Goal: Information Seeking & Learning: Understand process/instructions

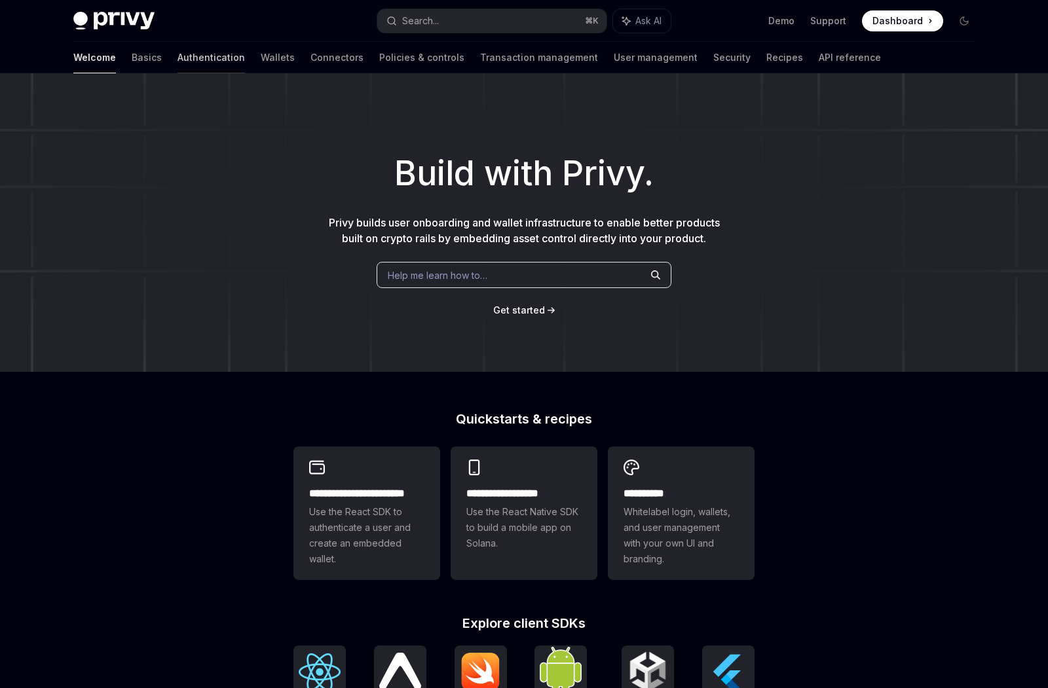
click at [177, 62] on link "Authentication" at bounding box center [210, 57] width 67 height 31
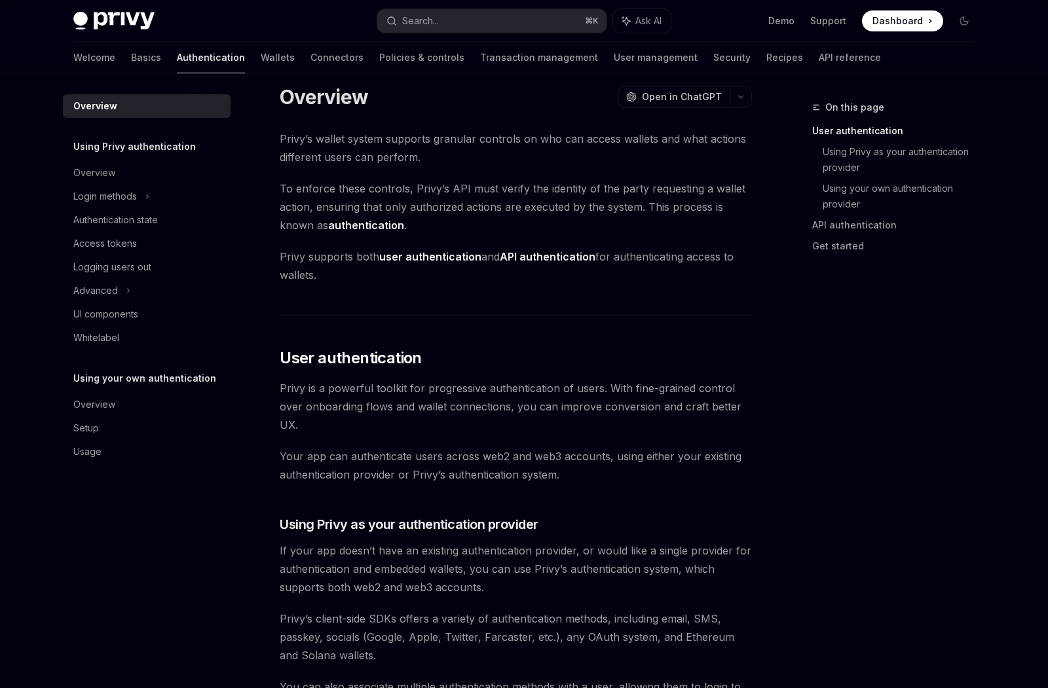
scroll to position [221, 0]
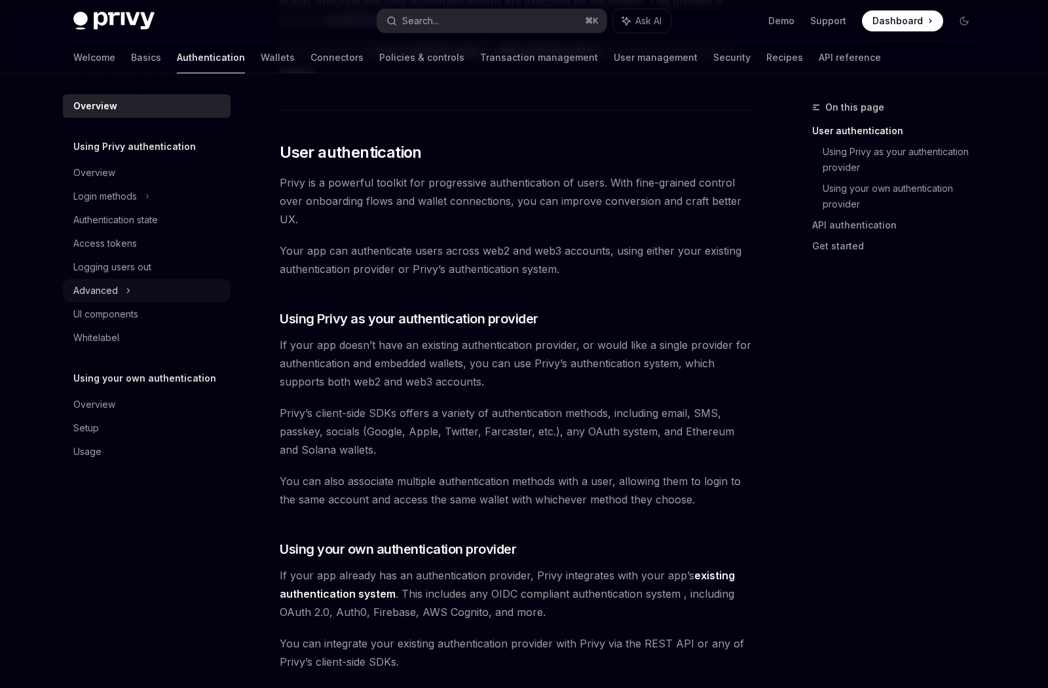
click at [136, 299] on div "Advanced" at bounding box center [147, 291] width 168 height 24
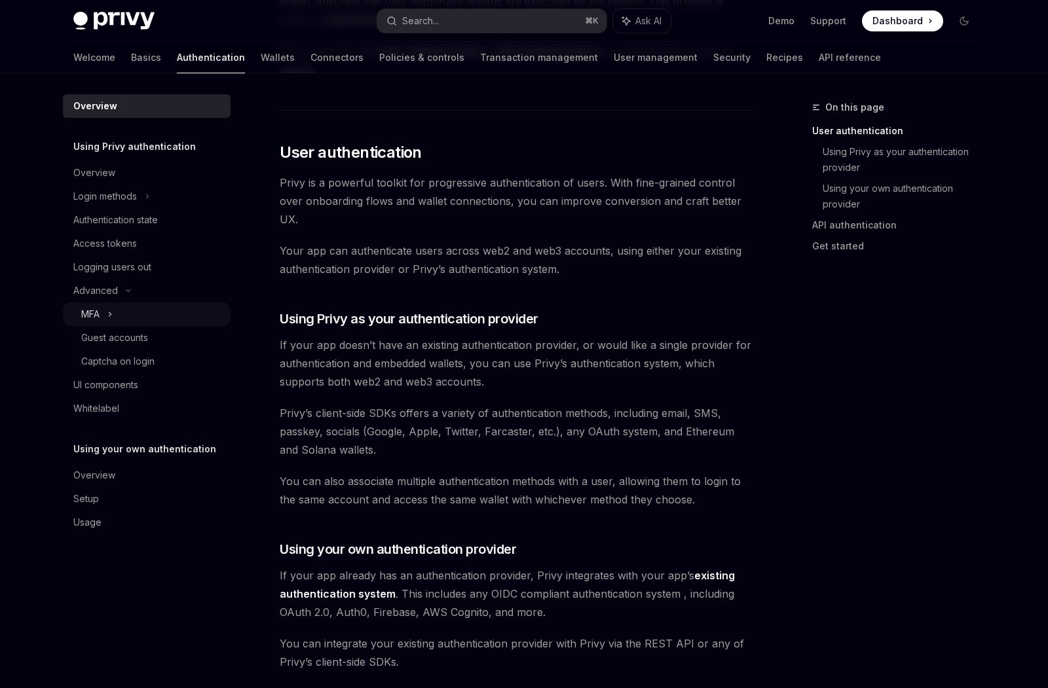
click at [134, 311] on div "MFA" at bounding box center [147, 315] width 168 height 24
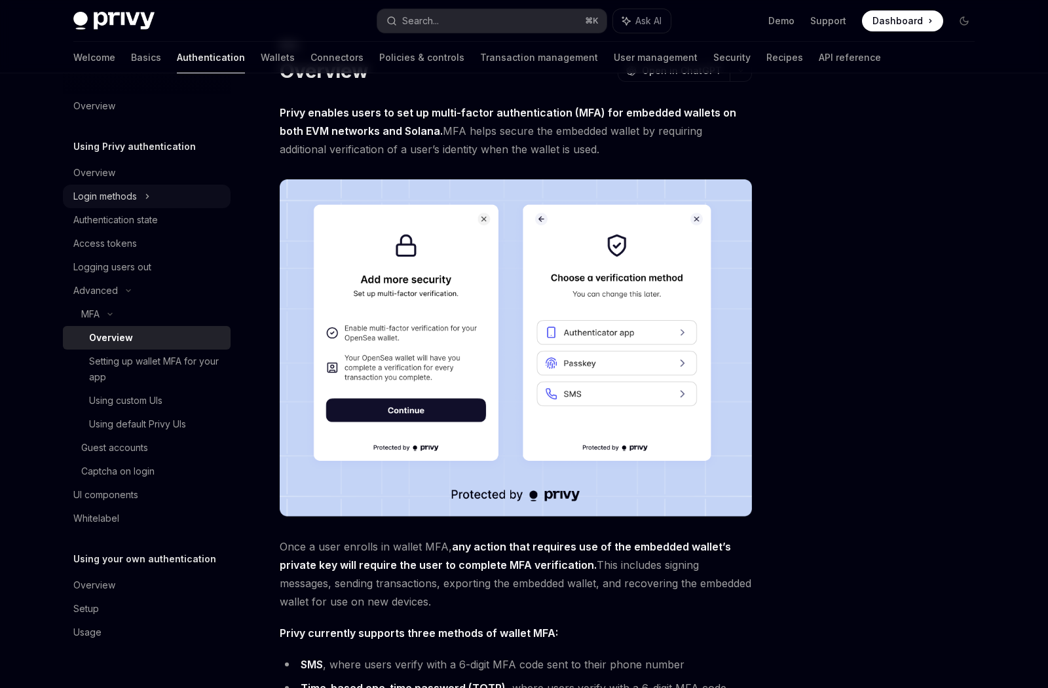
scroll to position [221, 0]
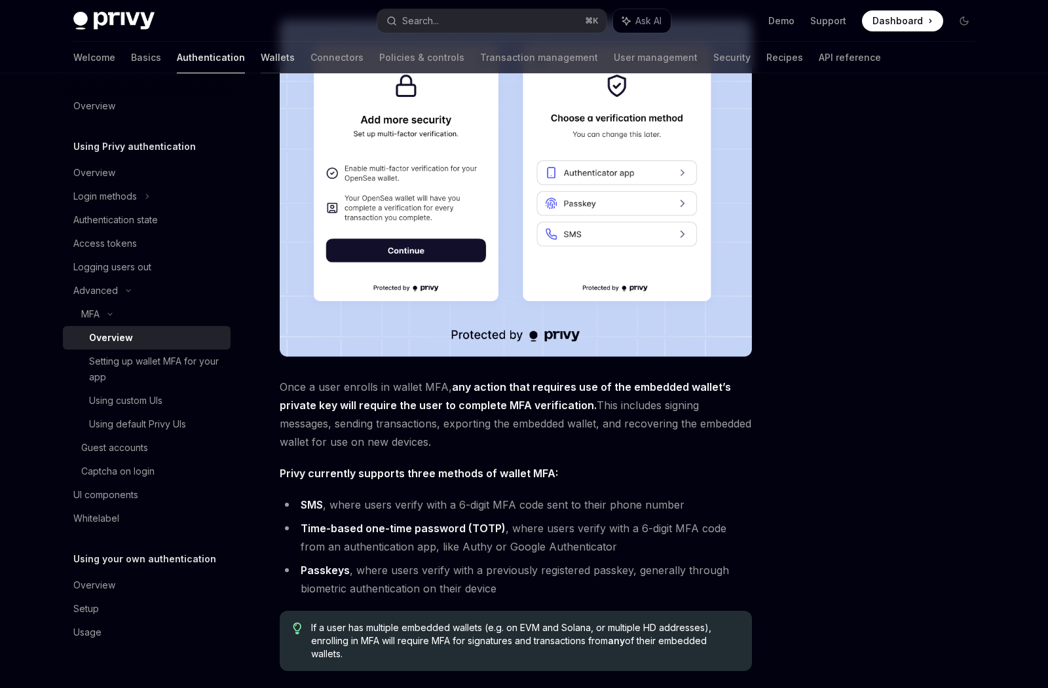
click at [261, 61] on link "Wallets" at bounding box center [278, 57] width 34 height 31
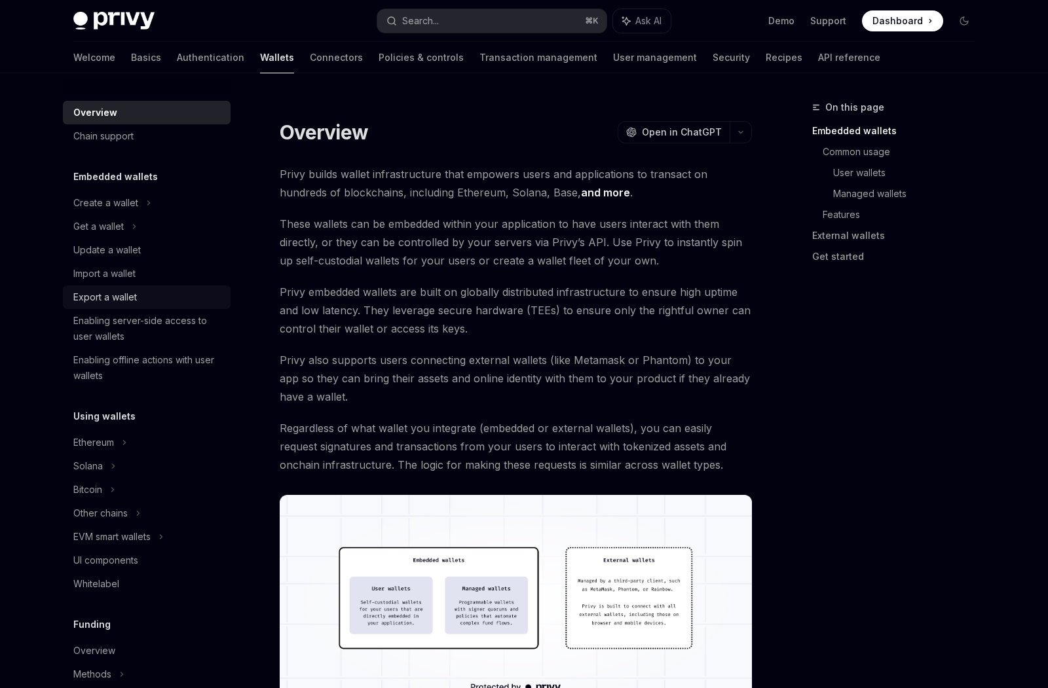
click at [142, 303] on div "Export a wallet" at bounding box center [147, 297] width 149 height 16
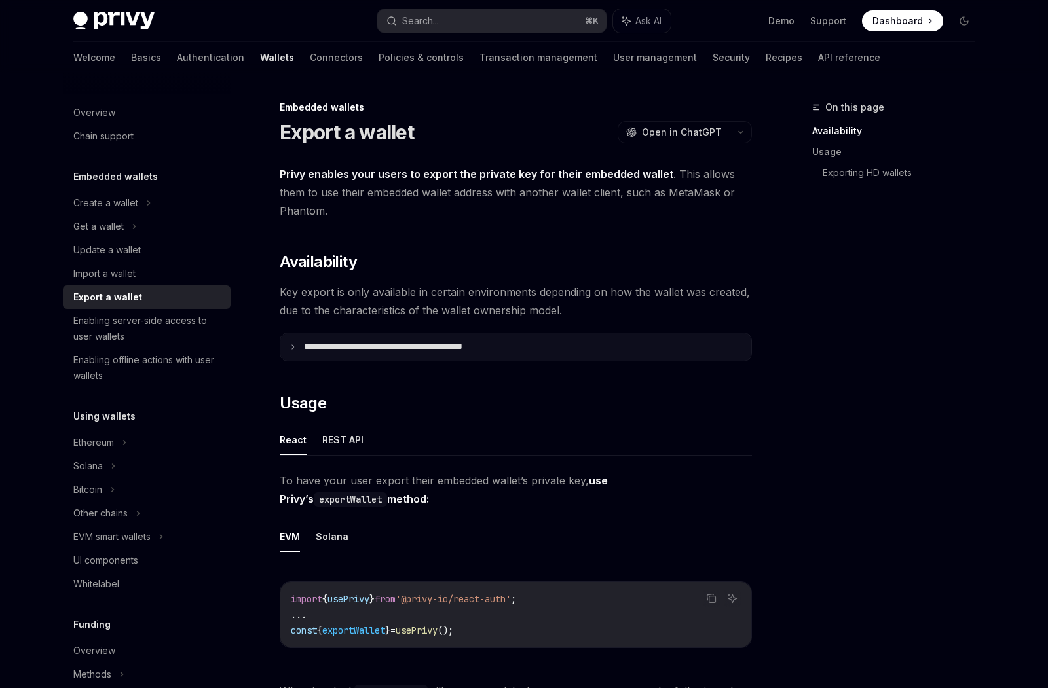
click at [396, 353] on summary "**********" at bounding box center [515, 347] width 471 height 28
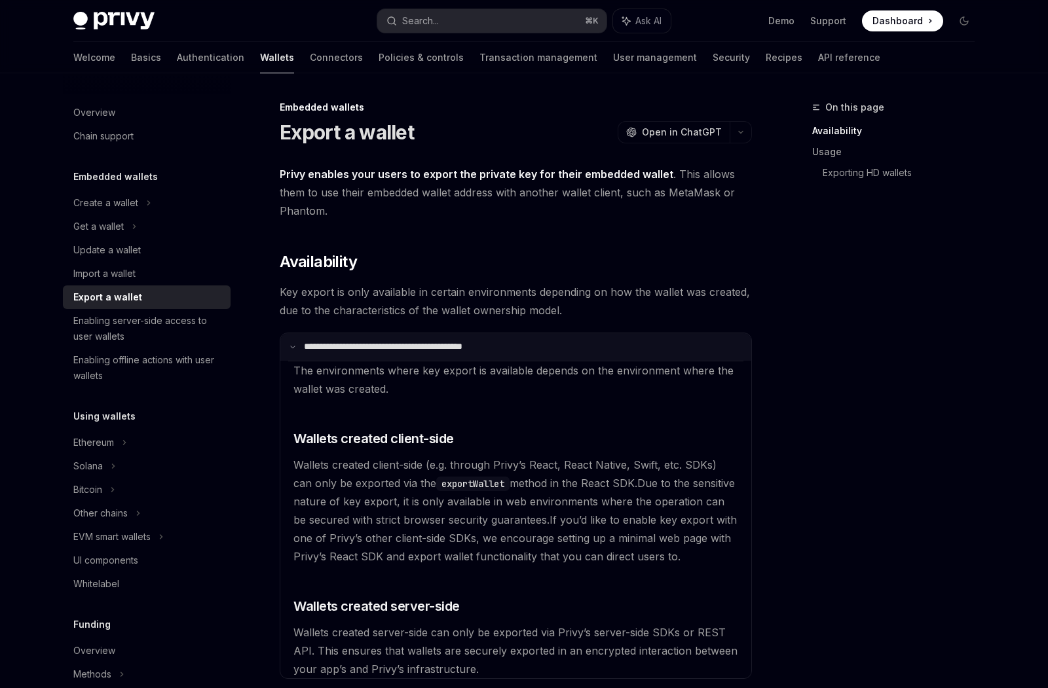
click at [472, 350] on p "**********" at bounding box center [410, 347] width 212 height 12
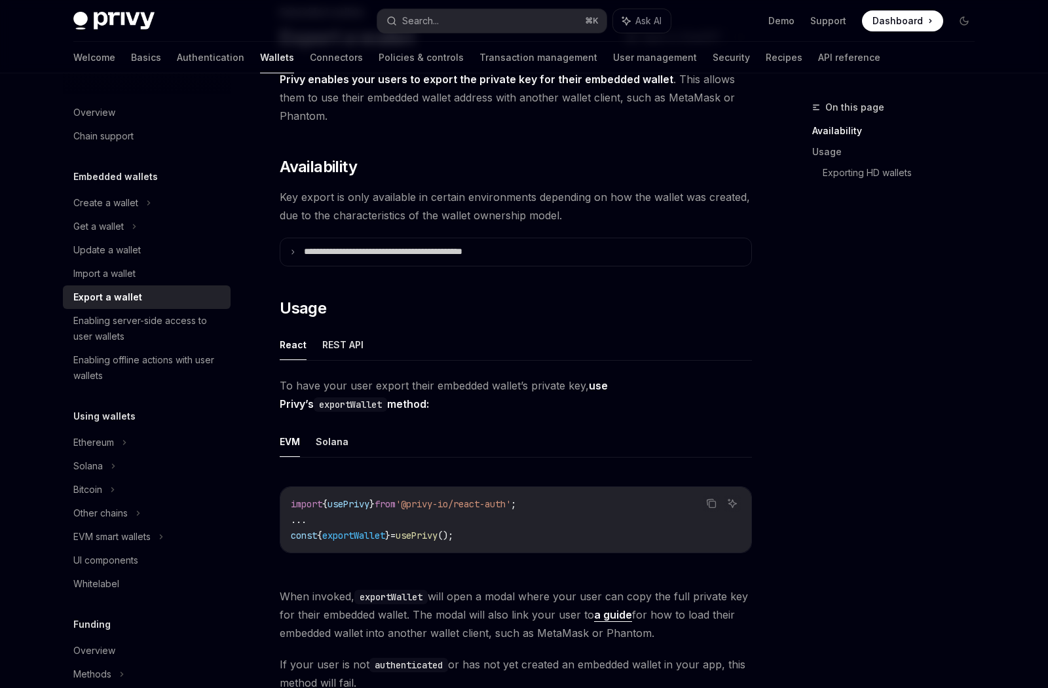
scroll to position [204, 0]
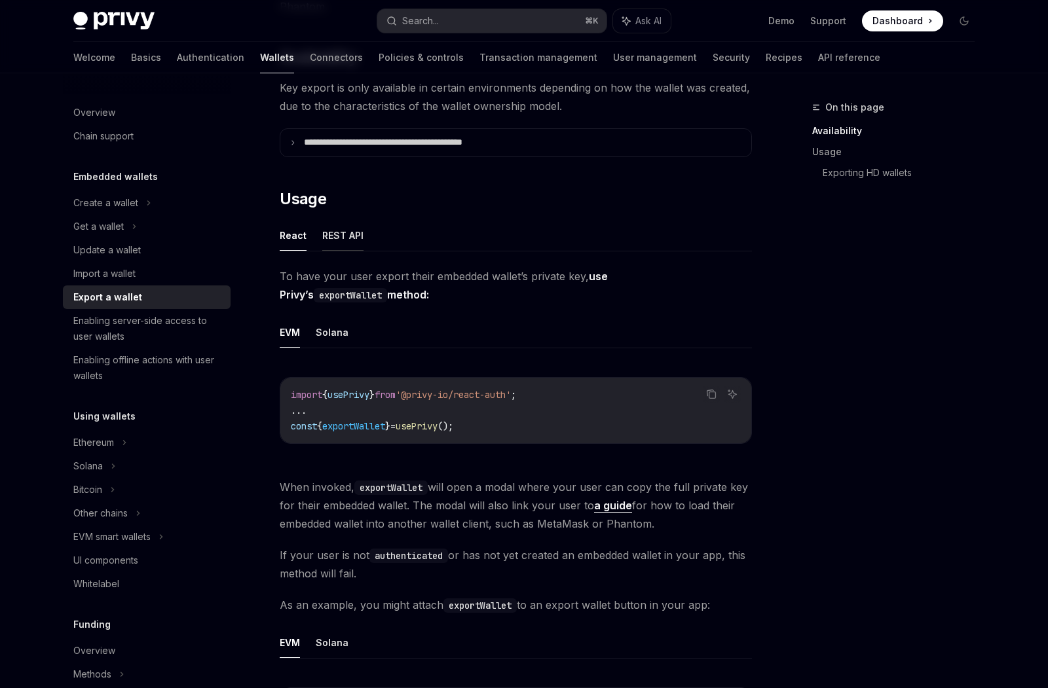
click at [347, 234] on button "REST API" at bounding box center [342, 235] width 41 height 31
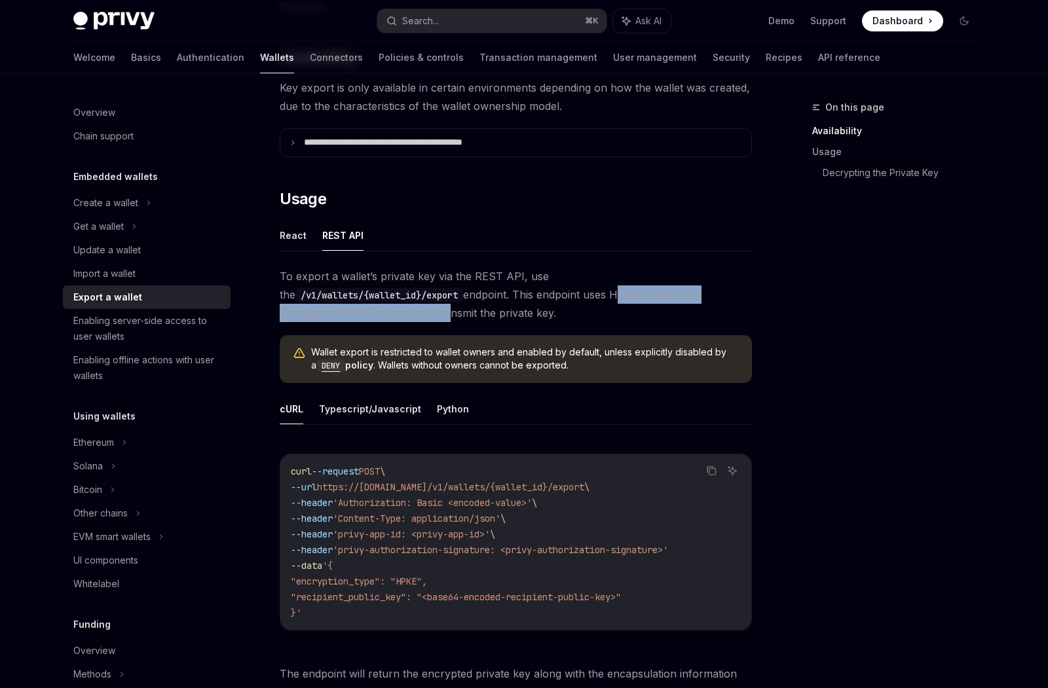
drag, startPoint x: 428, startPoint y: 288, endPoint x: 673, endPoint y: 294, distance: 245.7
click at [674, 294] on span "To export a wallet’s private key via the REST API, use the /v1/wallets/{wallet_…" at bounding box center [516, 294] width 472 height 55
click at [614, 298] on span "To export a wallet’s private key via the REST API, use the /v1/wallets/{wallet_…" at bounding box center [516, 294] width 472 height 55
drag, startPoint x: 460, startPoint y: 297, endPoint x: 620, endPoint y: 295, distance: 159.8
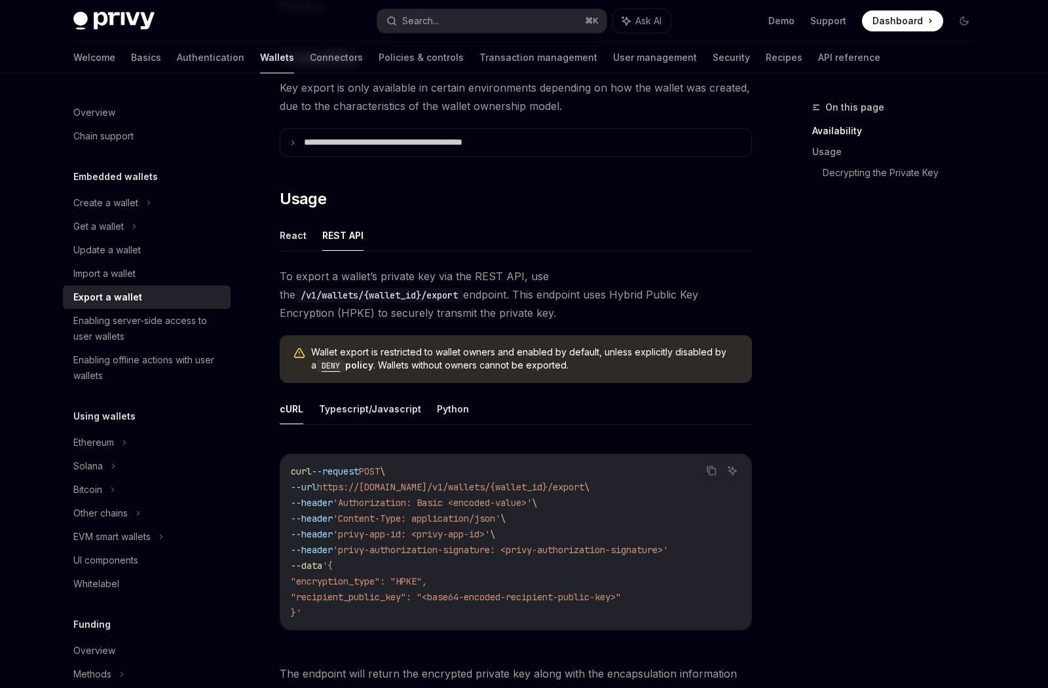
click at [620, 295] on span "To export a wallet’s private key via the REST API, use the /v1/wallets/{wallet_…" at bounding box center [516, 294] width 472 height 55
drag, startPoint x: 599, startPoint y: 296, endPoint x: 453, endPoint y: 297, distance: 146.1
click at [453, 297] on span "To export a wallet’s private key via the REST API, use the /v1/wallets/{wallet_…" at bounding box center [516, 294] width 472 height 55
click at [481, 306] on span "To export a wallet’s private key via the REST API, use the /v1/wallets/{wallet_…" at bounding box center [516, 294] width 472 height 55
drag, startPoint x: 435, startPoint y: 293, endPoint x: 623, endPoint y: 295, distance: 188.0
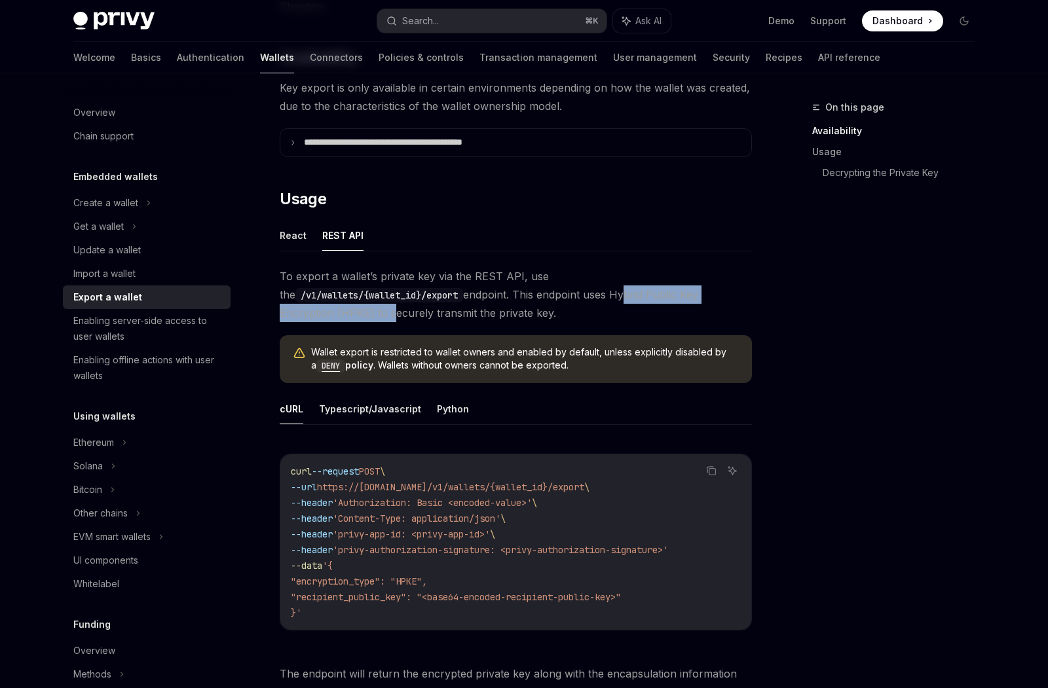
click at [623, 295] on span "To export a wallet’s private key via the REST API, use the /v1/wallets/{wallet_…" at bounding box center [516, 294] width 472 height 55
click at [457, 409] on button "Python" at bounding box center [453, 409] width 32 height 31
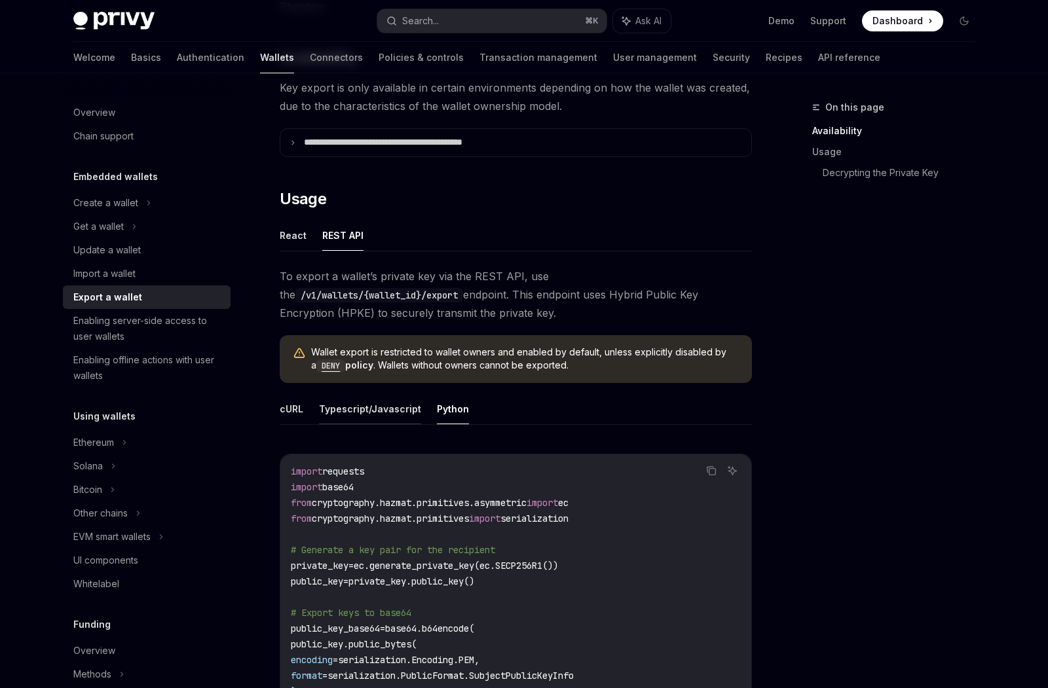
click at [377, 406] on button "Typescript/Javascript" at bounding box center [370, 409] width 102 height 31
type textarea "*"
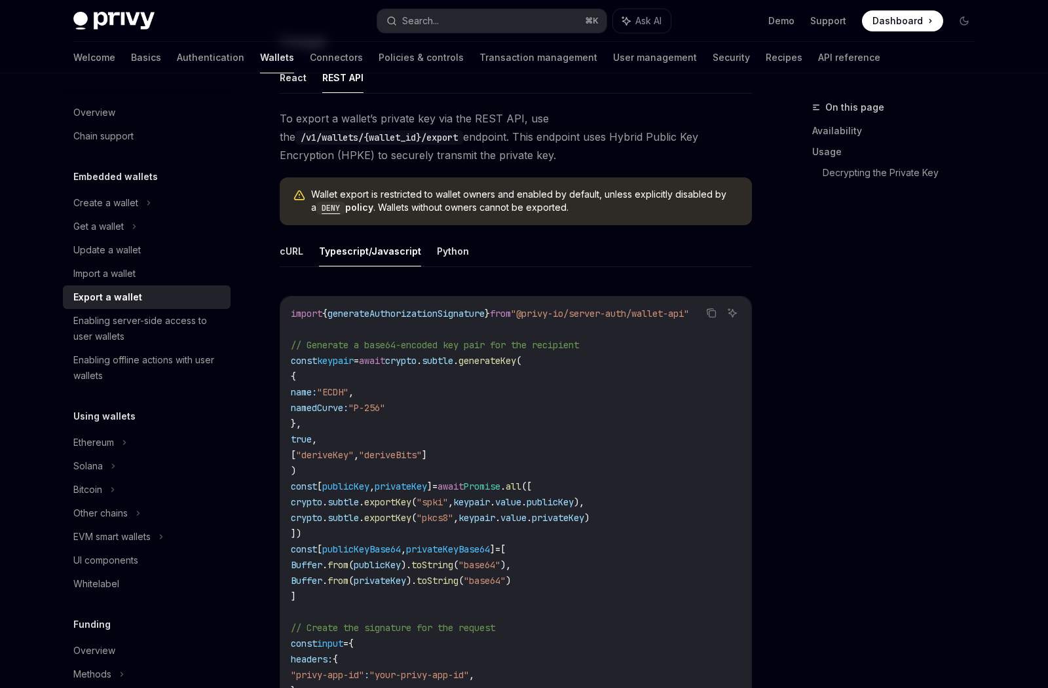
scroll to position [363, 0]
click at [516, 360] on span "generateKey" at bounding box center [487, 360] width 58 height 12
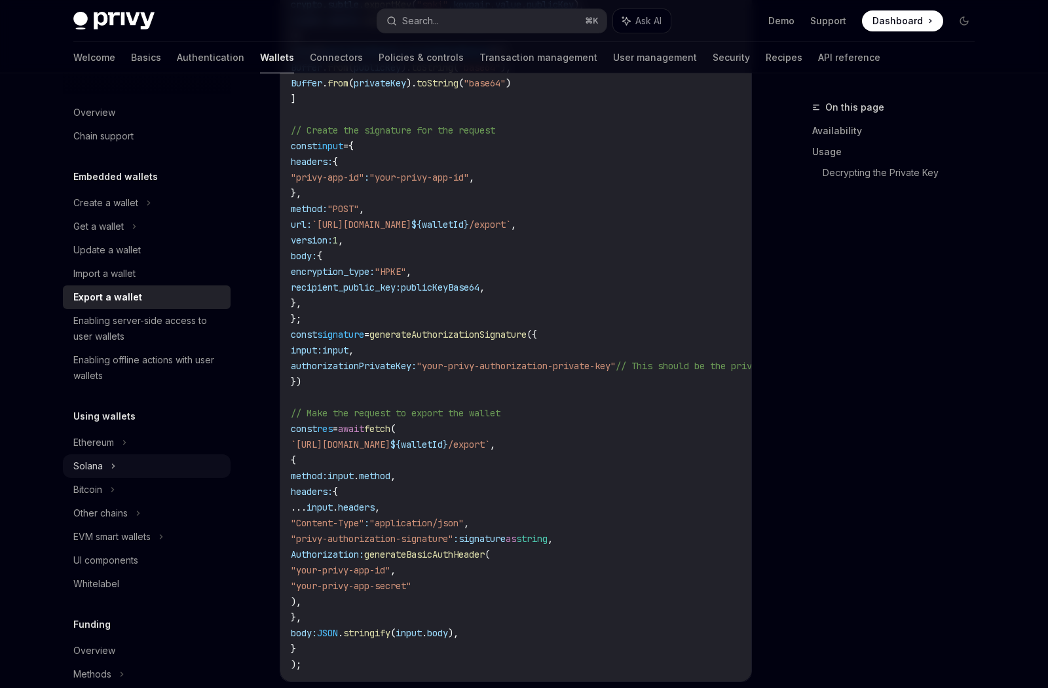
scroll to position [876, 0]
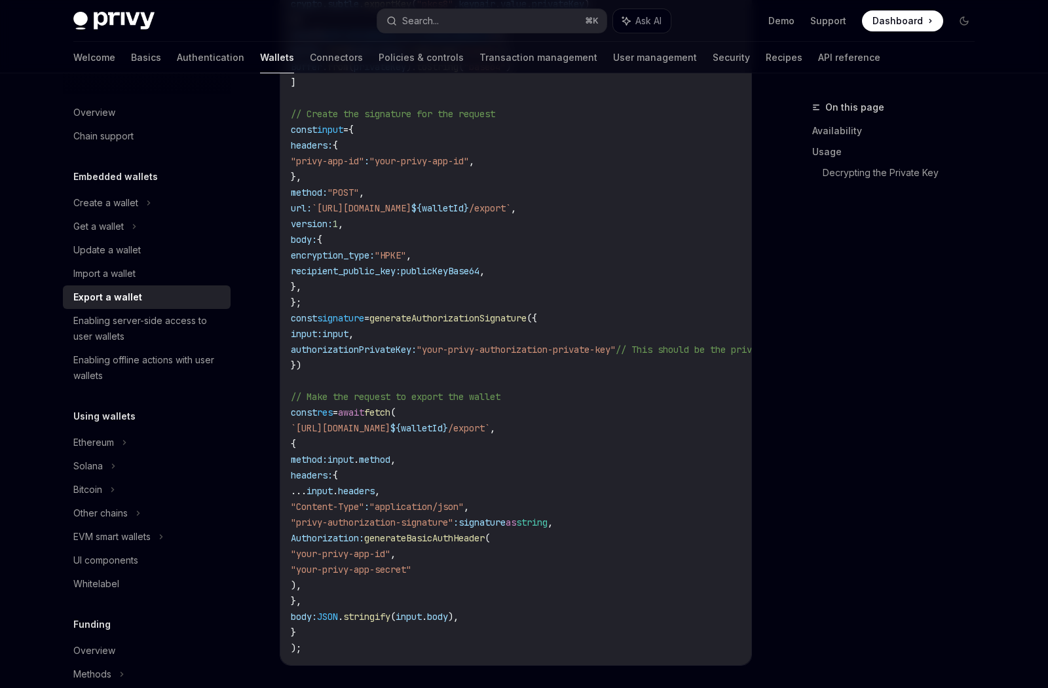
click at [506, 350] on span ""your-privy-authorization-private-key"" at bounding box center [516, 350] width 199 height 12
click at [534, 377] on code "import { generateAuthorizationSignature } from "@privy-io/server-auth/wallet-ap…" at bounding box center [623, 224] width 665 height 864
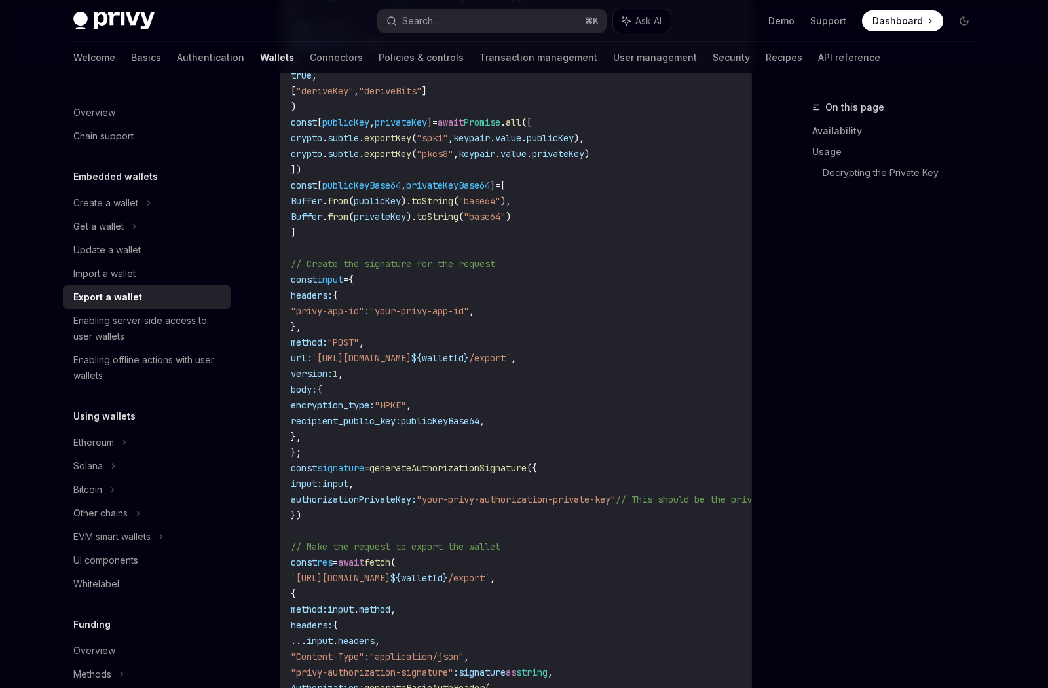
scroll to position [729, 0]
click at [506, 462] on span "generateAuthorizationSignature" at bounding box center [447, 466] width 157 height 12
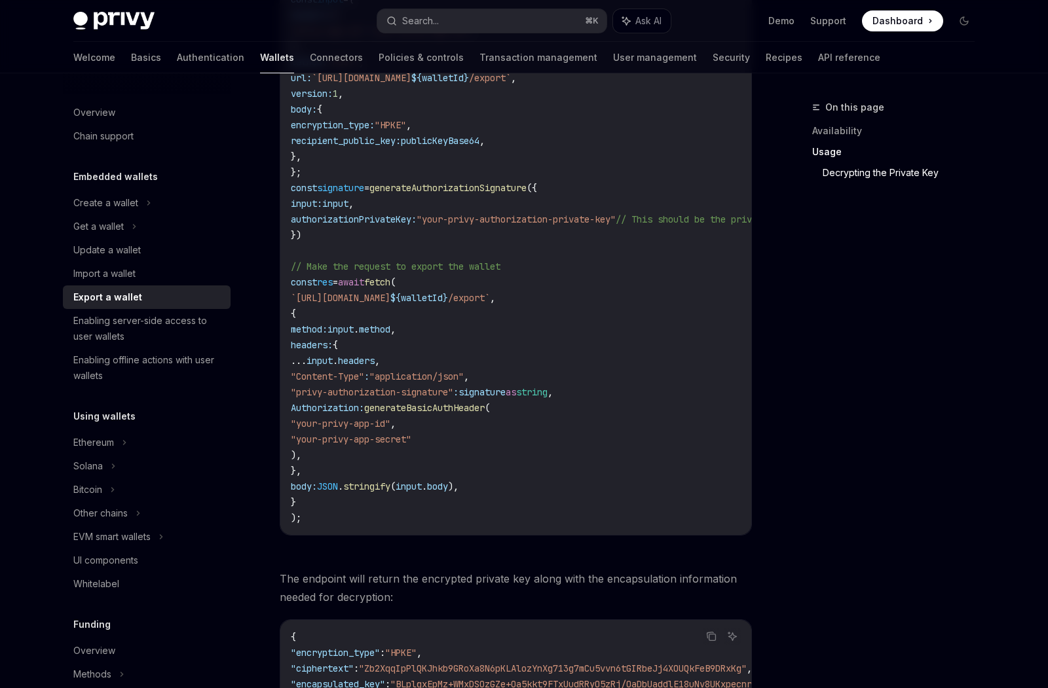
scroll to position [992, 0]
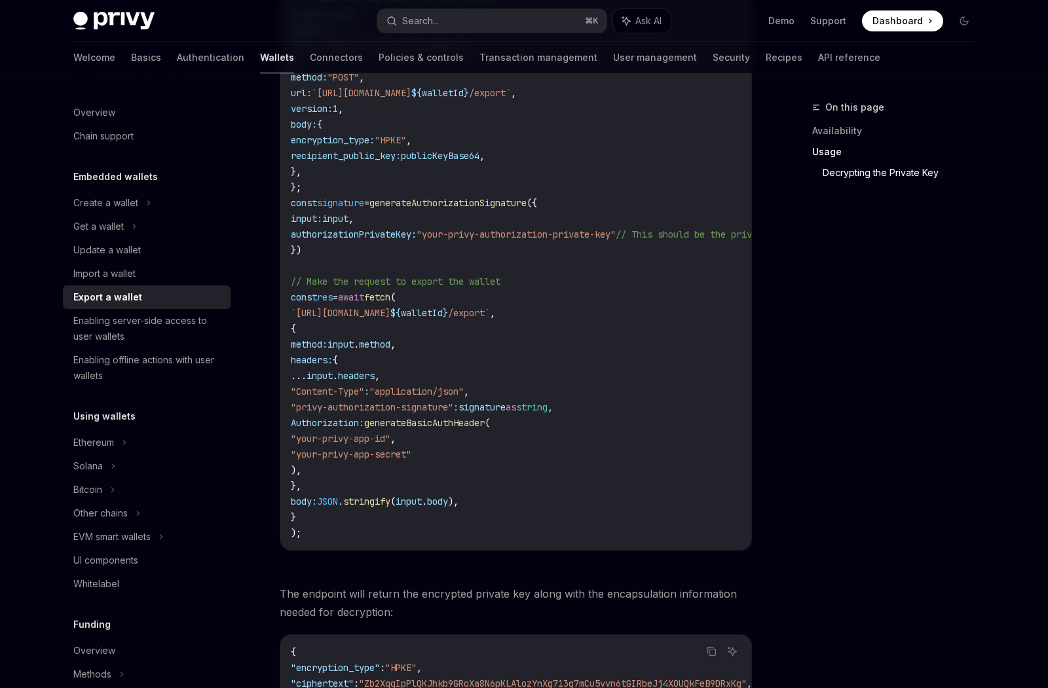
click at [609, 333] on code "import { generateAuthorizationSignature } from "@privy-io/server-auth/wallet-ap…" at bounding box center [623, 108] width 665 height 864
